Goal: Task Accomplishment & Management: Use online tool/utility

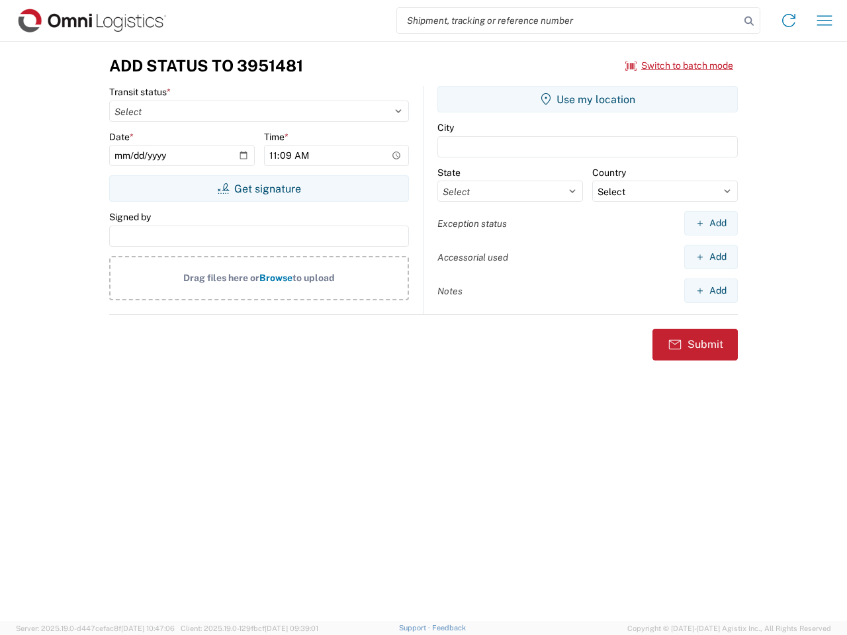
click at [569, 21] on input "search" at bounding box center [568, 20] width 343 height 25
click at [749, 21] on icon at bounding box center [749, 21] width 19 height 19
click at [789, 21] on icon at bounding box center [788, 20] width 21 height 21
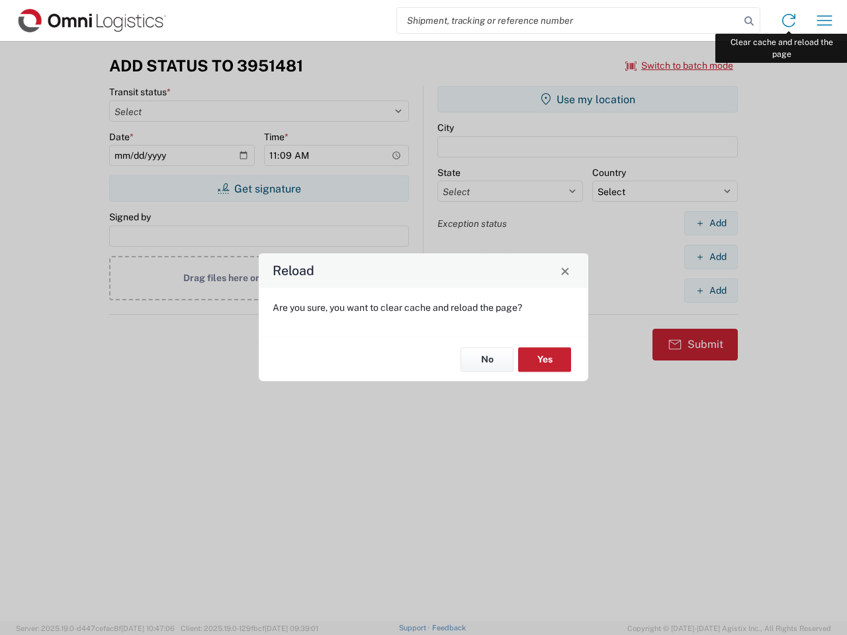
click at [825, 21] on div "Reload Are you sure, you want to clear cache and reload the page? No Yes" at bounding box center [423, 317] width 847 height 635
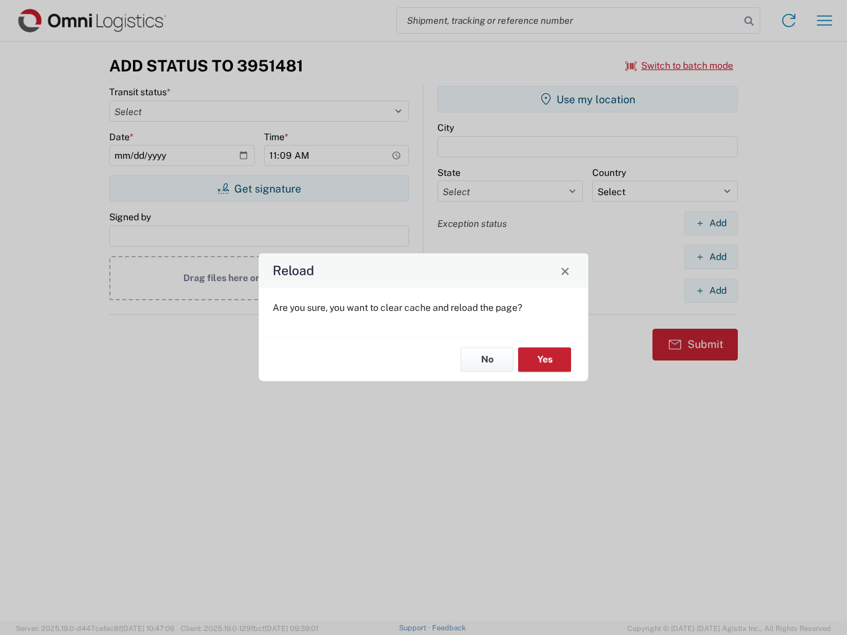
click at [680, 66] on div "Reload Are you sure, you want to clear cache and reload the page? No Yes" at bounding box center [423, 317] width 847 height 635
click at [259, 189] on div "Reload Are you sure, you want to clear cache and reload the page? No Yes" at bounding box center [423, 317] width 847 height 635
click at [588, 99] on div "Reload Are you sure, you want to clear cache and reload the page? No Yes" at bounding box center [423, 317] width 847 height 635
click at [711, 223] on div "Reload Are you sure, you want to clear cache and reload the page? No Yes" at bounding box center [423, 317] width 847 height 635
click at [711, 257] on div "Reload Are you sure, you want to clear cache and reload the page? No Yes" at bounding box center [423, 317] width 847 height 635
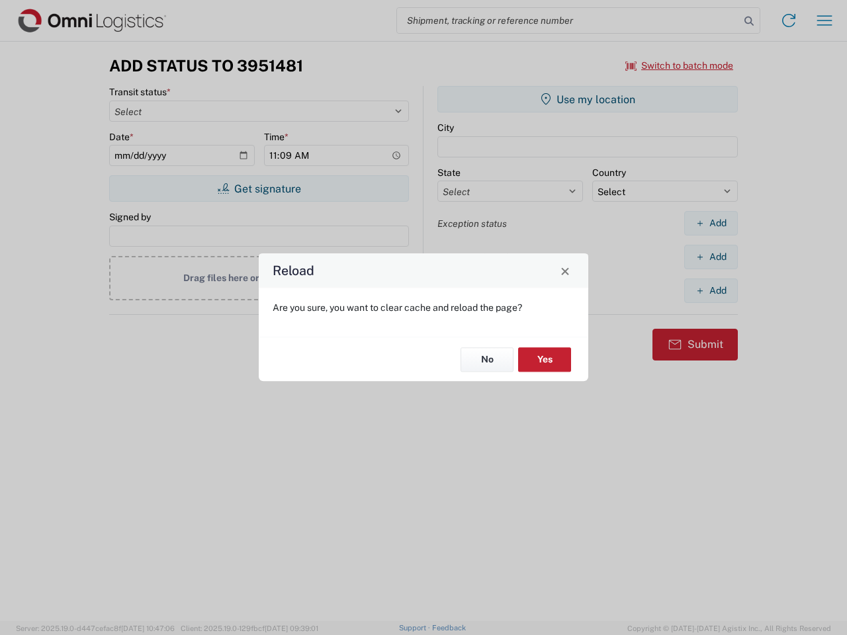
click at [711, 291] on div "Reload Are you sure, you want to clear cache and reload the page? No Yes" at bounding box center [423, 317] width 847 height 635
